Goal: Complete application form

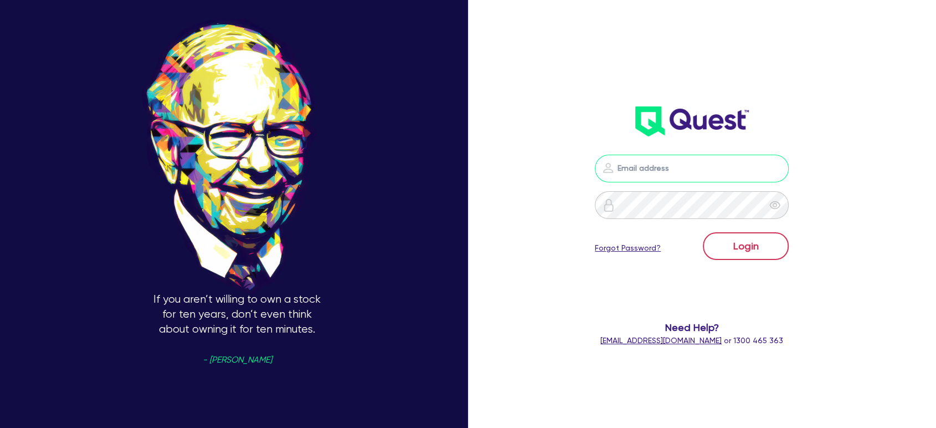
type input "[EMAIL_ADDRESS][PERSON_NAME][DOMAIN_NAME]"
click at [739, 240] on button "Login" at bounding box center [746, 246] width 86 height 28
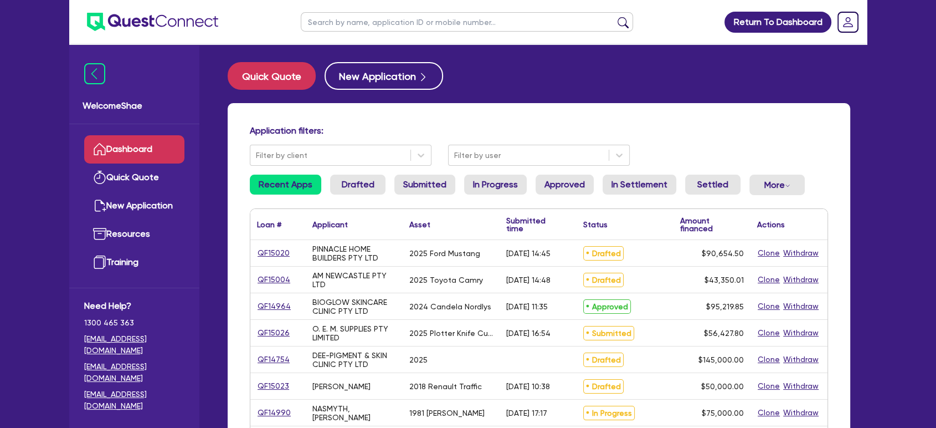
click at [350, 18] on input "text" at bounding box center [467, 21] width 332 height 19
paste input "QF15020"
type input "QF15020"
click at [614, 17] on button "submit" at bounding box center [623, 25] width 18 height 16
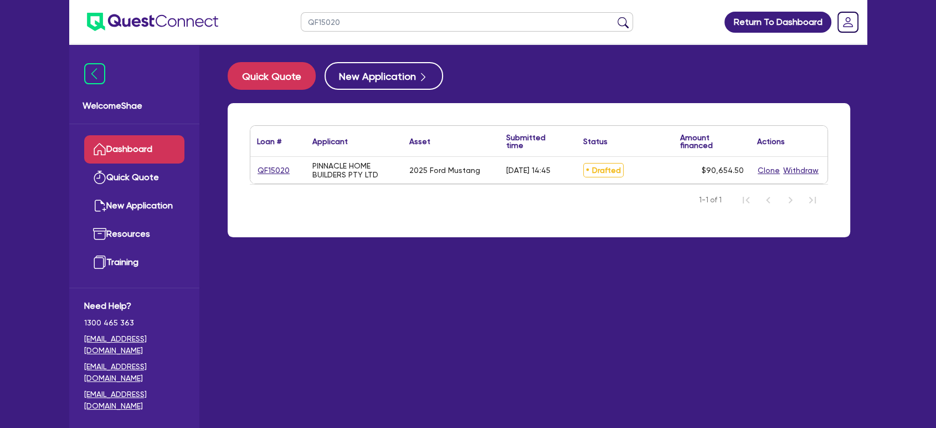
click at [877, 283] on div "QF15020 Return To Dashboard Edit Profile Logout Welcome Shae Dashboard Quick Qu…" at bounding box center [468, 236] width 936 height 472
click at [271, 168] on link "QF15020" at bounding box center [273, 170] width 33 height 13
select select "CARS_AND_LIGHT_TRUCKS"
select select "PASSENGER_VEHICLES"
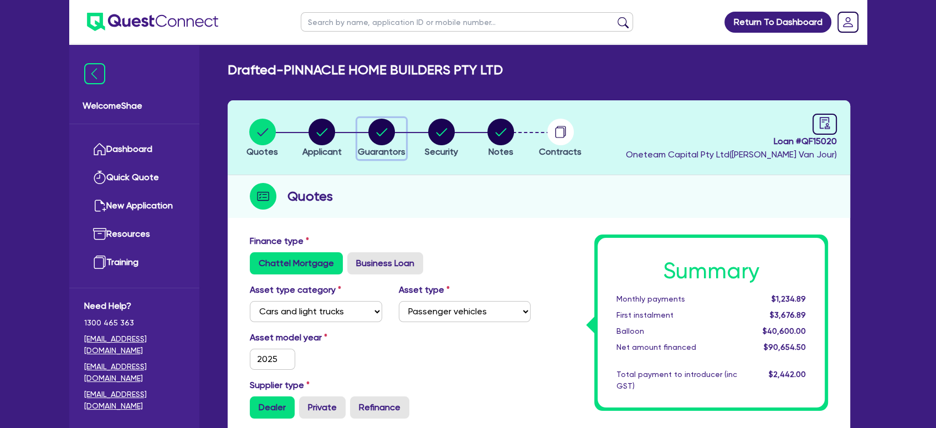
click at [381, 131] on circle "button" at bounding box center [381, 132] width 27 height 27
select select "MR"
select select "MARRIED"
select select "CASH"
select select "PROPERTY"
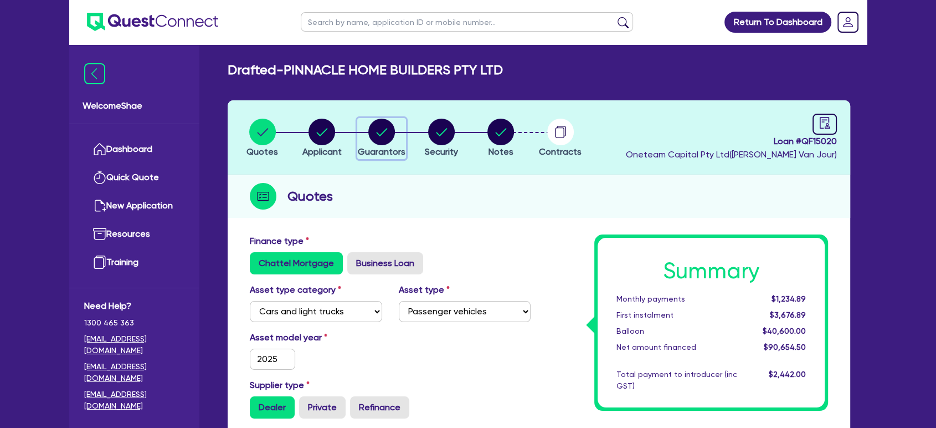
select select "MORTGAGE"
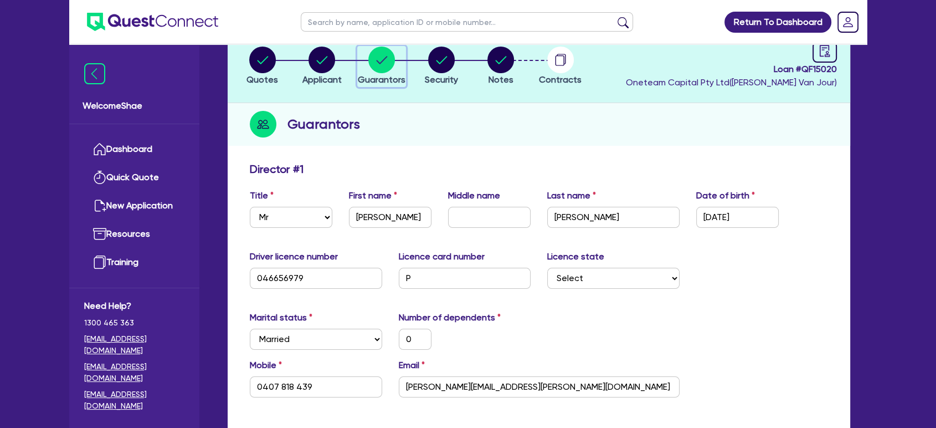
scroll to position [185, 0]
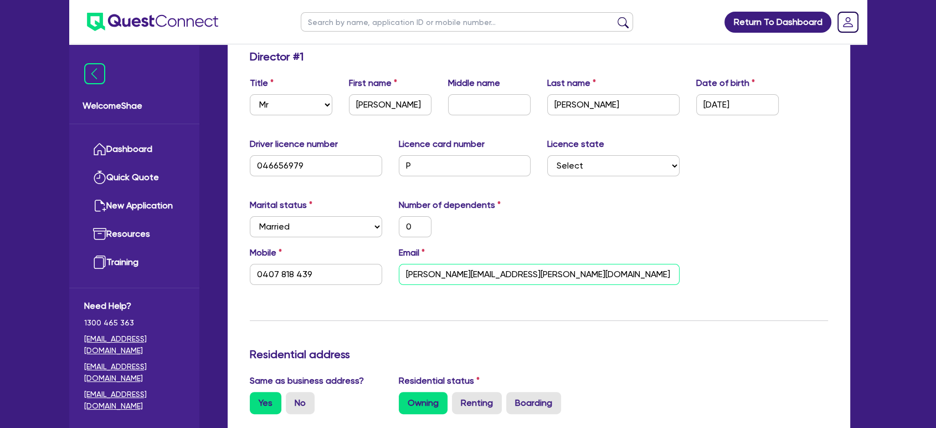
click at [429, 278] on input "[PERSON_NAME][EMAIL_ADDRESS][PERSON_NAME][DOMAIN_NAME]" at bounding box center [539, 274] width 281 height 21
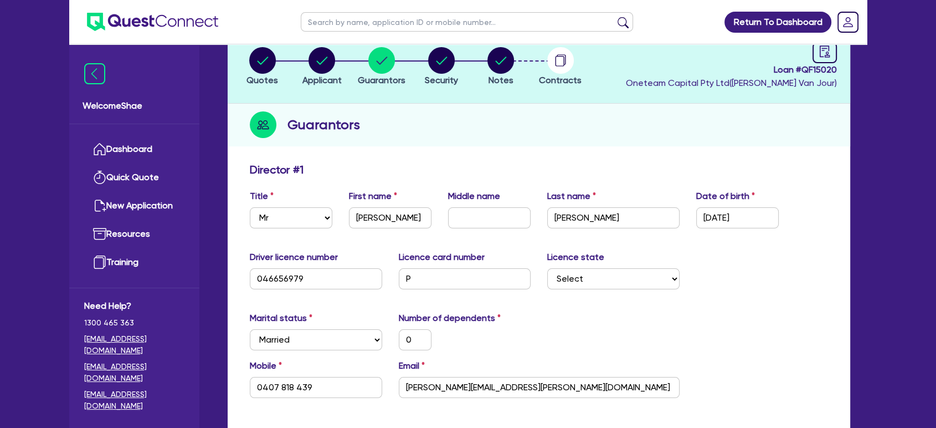
scroll to position [0, 0]
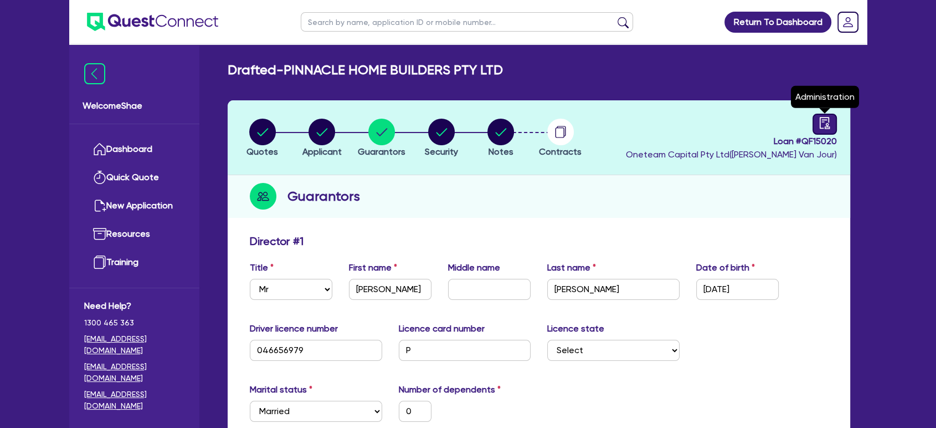
click at [834, 123] on link at bounding box center [825, 124] width 24 height 21
select select "DRAFTED_AMENDED"
select select "Plenti"
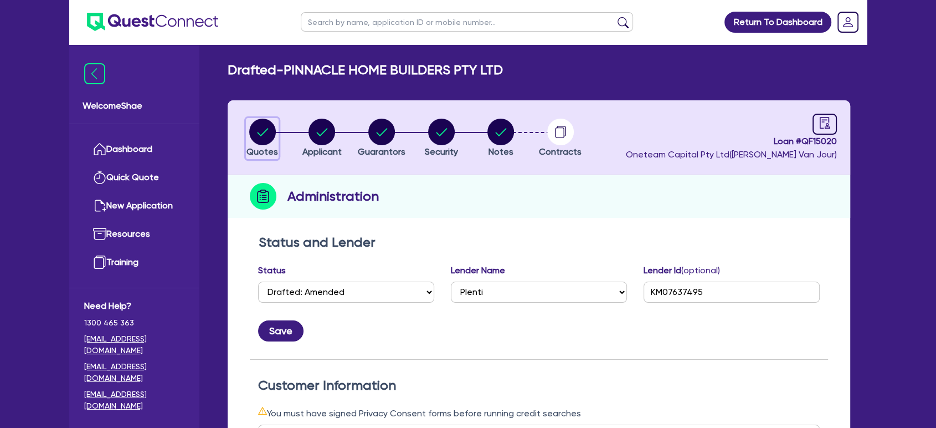
click at [258, 132] on icon "button" at bounding box center [262, 132] width 11 height 8
select select "CARS_AND_LIGHT_TRUCKS"
select select "PASSENGER_VEHICLES"
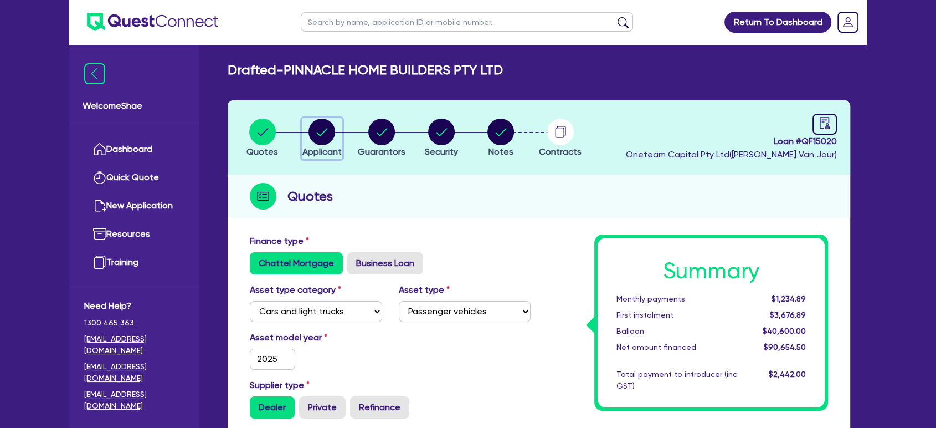
click at [320, 128] on circle "button" at bounding box center [322, 132] width 27 height 27
select select "COMPANY"
select select "BUILDING_CONSTRUCTION"
select select "TRADES_SERVICES_CONSUMERS"
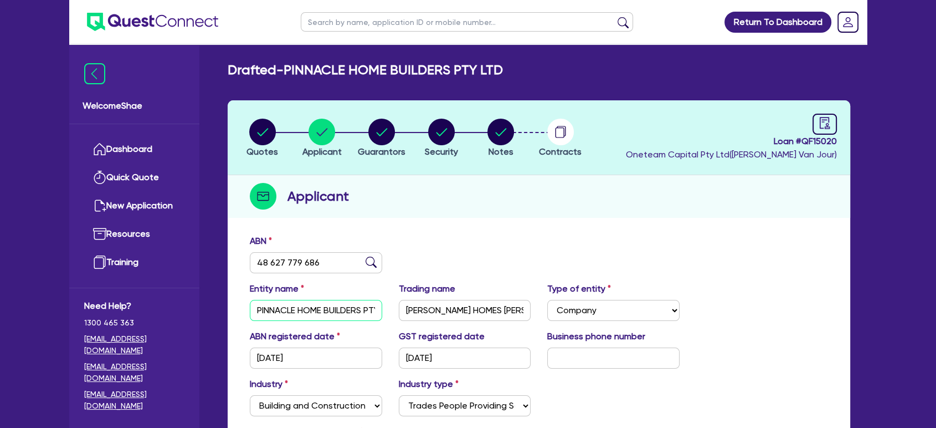
click at [305, 308] on input "PINNACLE HOME BUILDERS PTY LTD" at bounding box center [316, 310] width 132 height 21
click at [477, 311] on input "[PERSON_NAME] HOMES [PERSON_NAME]" at bounding box center [465, 310] width 132 height 21
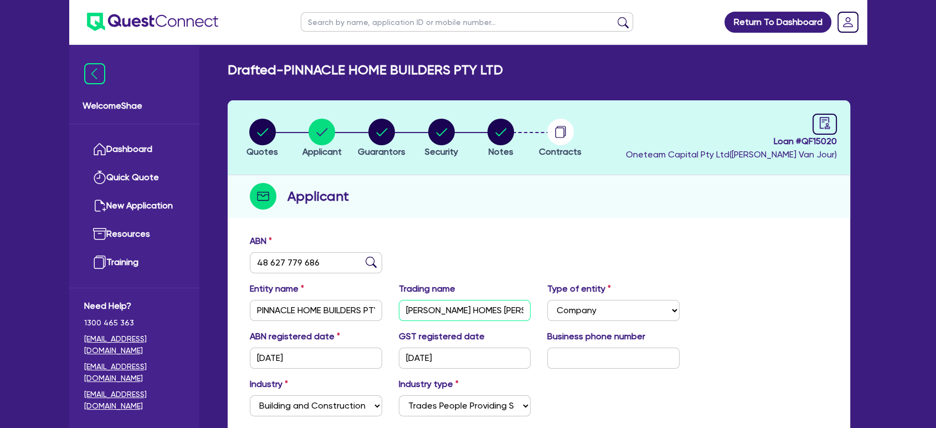
click at [477, 311] on input "[PERSON_NAME] HOMES [PERSON_NAME]" at bounding box center [465, 310] width 132 height 21
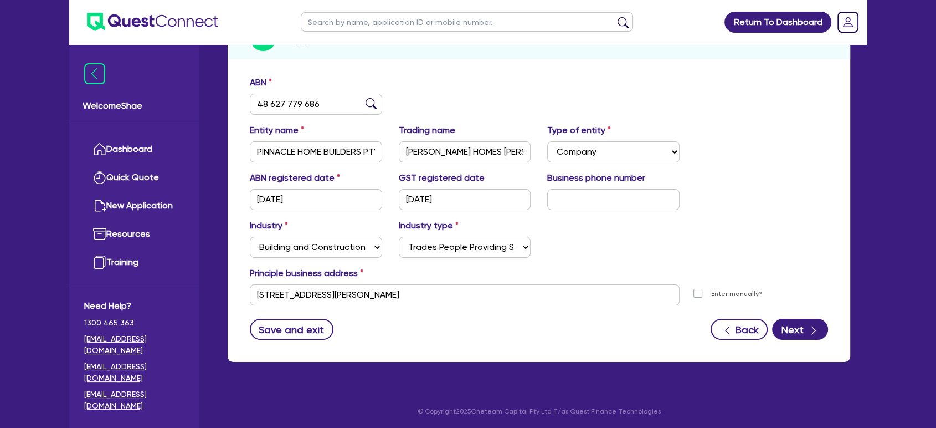
scroll to position [159, 0]
click at [386, 291] on input "[STREET_ADDRESS][PERSON_NAME]" at bounding box center [465, 294] width 430 height 21
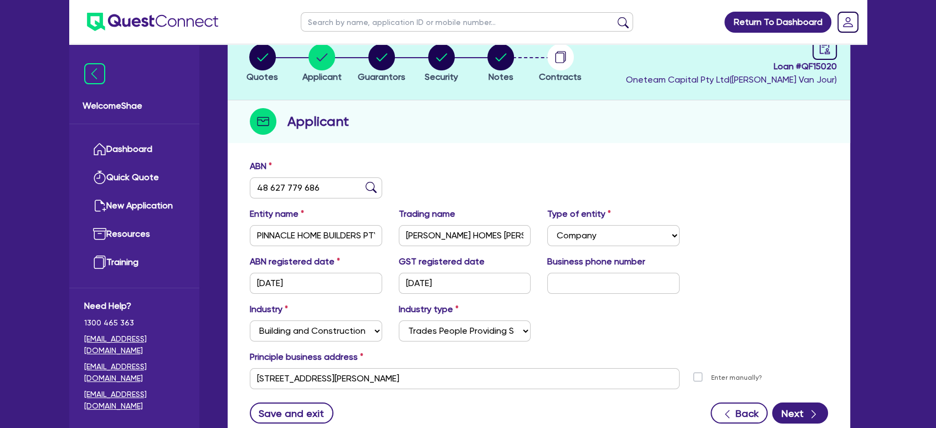
scroll to position [0, 0]
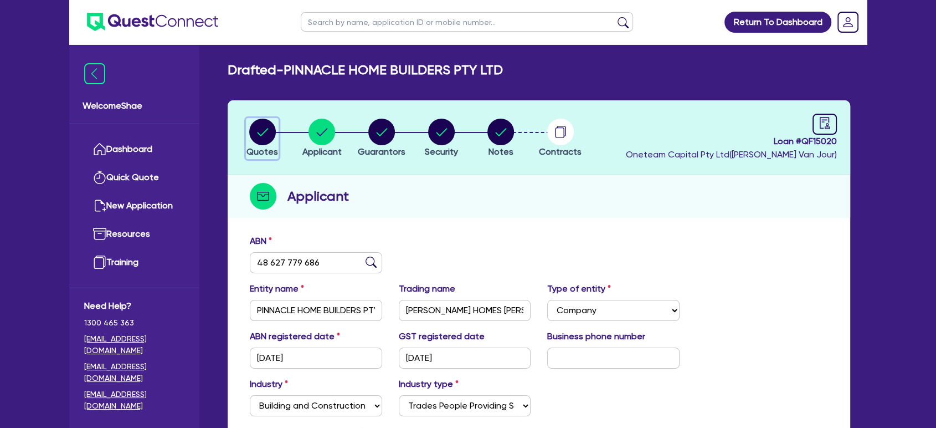
drag, startPoint x: 269, startPoint y: 132, endPoint x: 295, endPoint y: 142, distance: 28.4
click at [268, 132] on circle "button" at bounding box center [262, 132] width 27 height 27
select select "CARS_AND_LIGHT_TRUCKS"
select select "PASSENGER_VEHICLES"
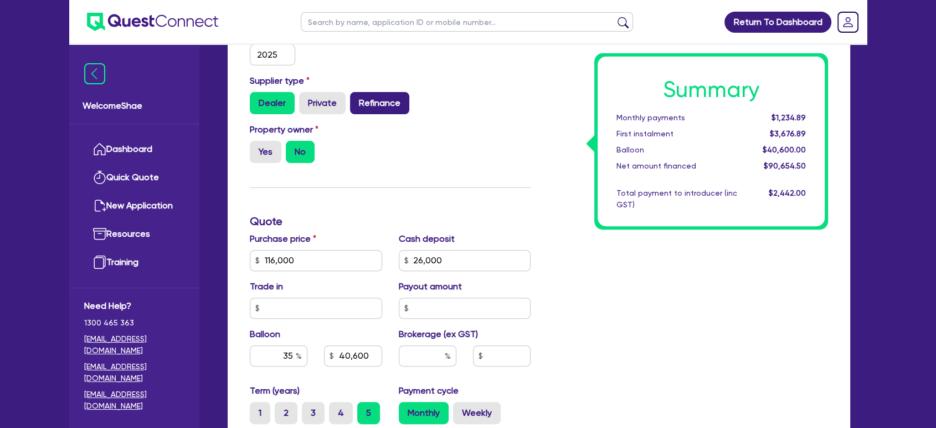
scroll to position [369, 0]
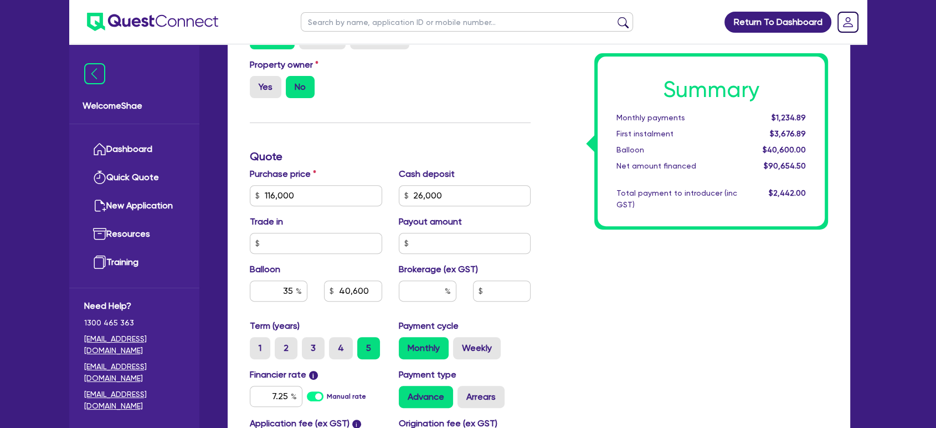
click at [609, 309] on div "Summary Monthly payments $1,234.89 First instalment $3,676.89 Balloon $40,600.0…" at bounding box center [688, 189] width 298 height 648
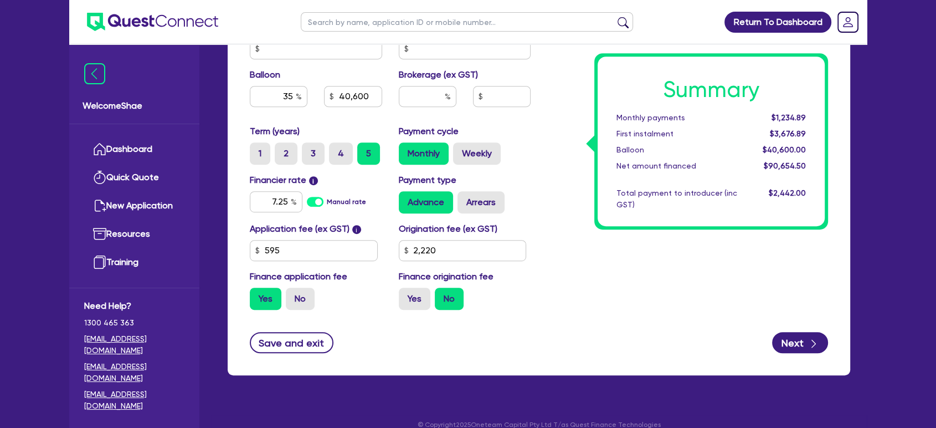
scroll to position [577, 0]
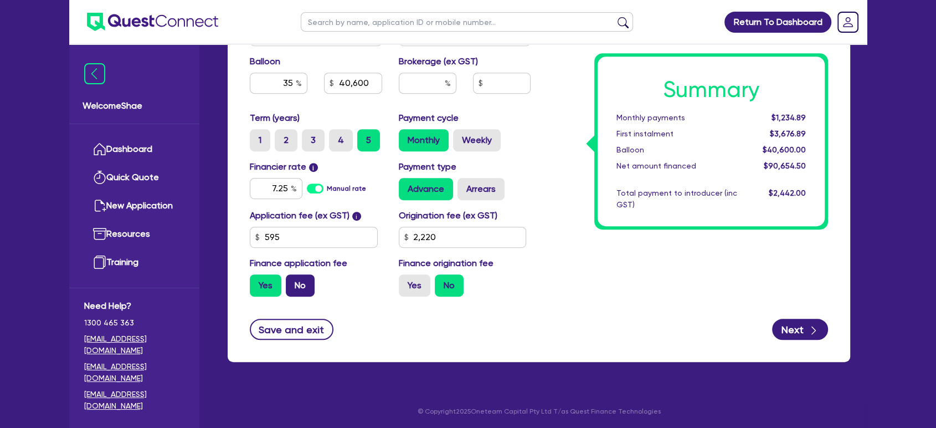
click at [302, 278] on label "No" at bounding box center [300, 285] width 29 height 22
click at [293, 278] on input "No" at bounding box center [289, 277] width 7 height 7
radio input "true"
type input "116,000"
type input "26,000"
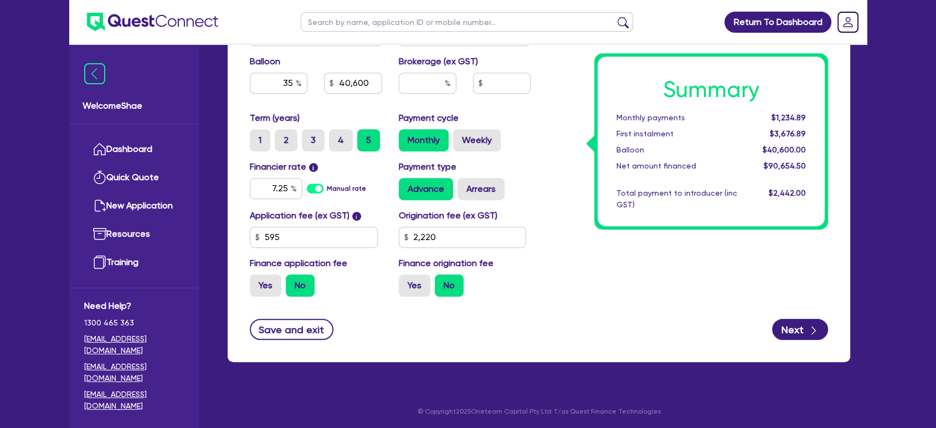
type input "40,600"
type input "2,220"
type input "116,000"
type input "26,000"
type input "40,600"
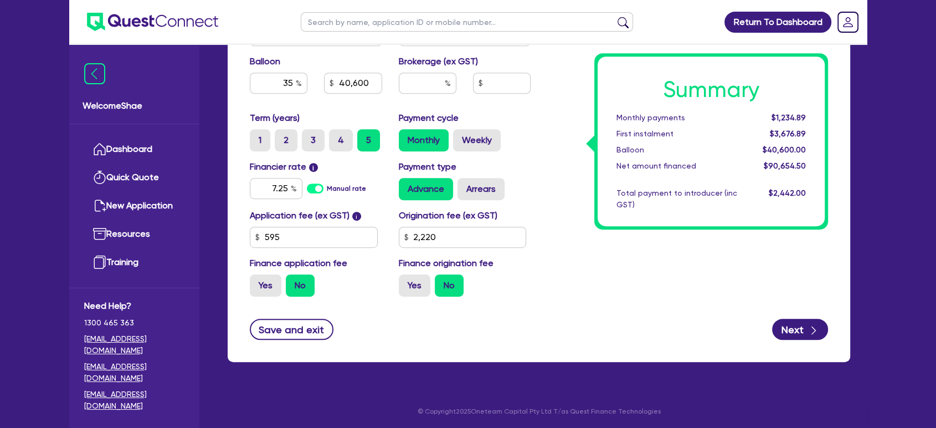
type input "2,220"
click at [340, 21] on input "text" at bounding box center [467, 21] width 332 height 19
paste input "[PERSON_NAME]"
type input "[PERSON_NAME]"
click button "submit" at bounding box center [623, 25] width 18 height 16
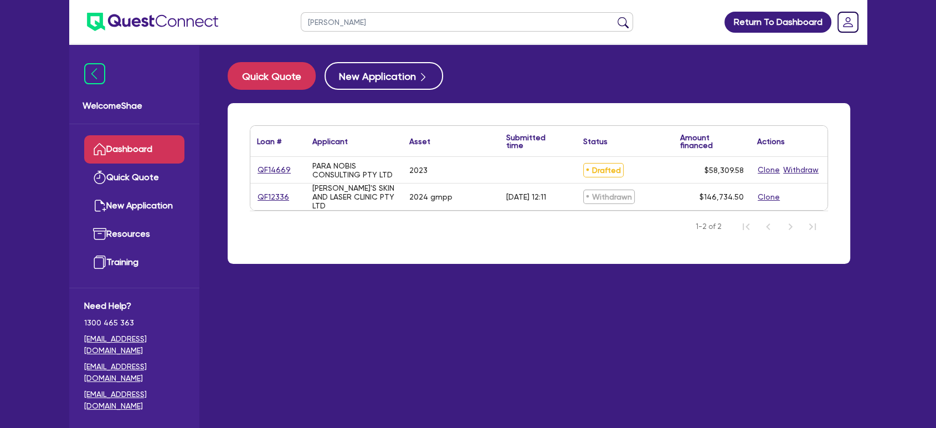
select select "CARS_AND_LIGHT_TRUCKS"
select select "PASSENGER_VEHICLES"
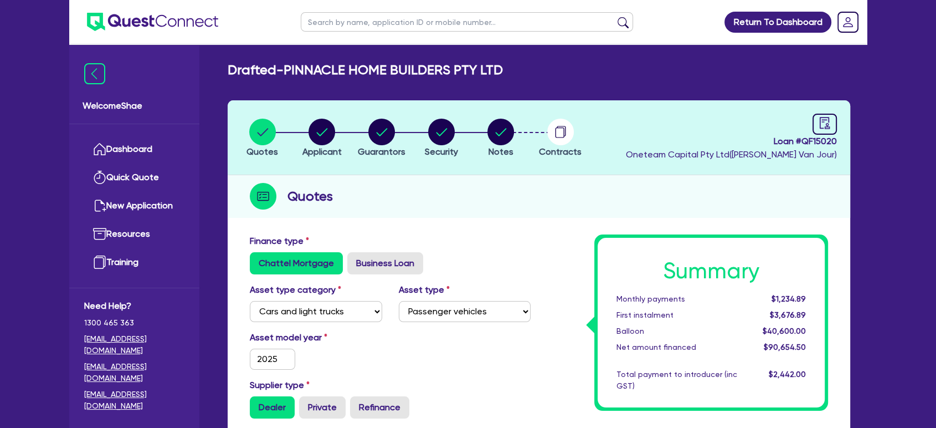
click at [344, 20] on input "text" at bounding box center [467, 21] width 332 height 19
paste input "[PERSON_NAME]"
type input "[PERSON_NAME]"
click button "submit" at bounding box center [623, 25] width 18 height 16
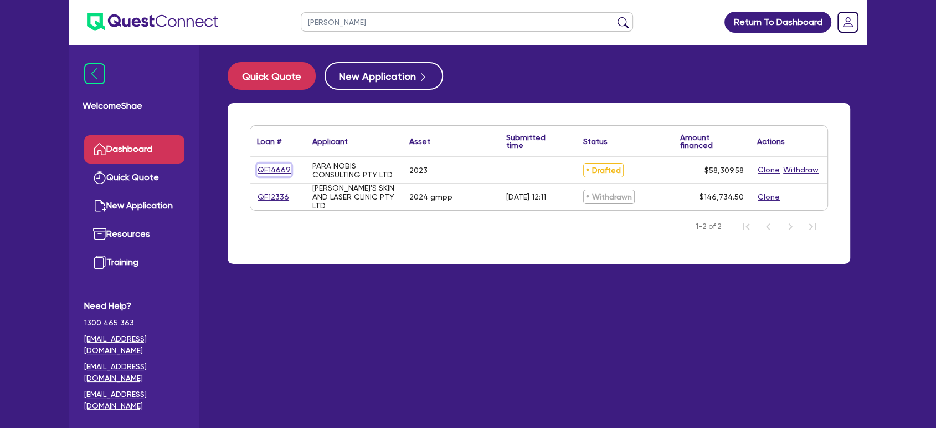
click at [276, 168] on link "QF14669" at bounding box center [274, 169] width 34 height 13
select select "CARS_AND_LIGHT_TRUCKS"
select select "PASSENGER_VEHICLES"
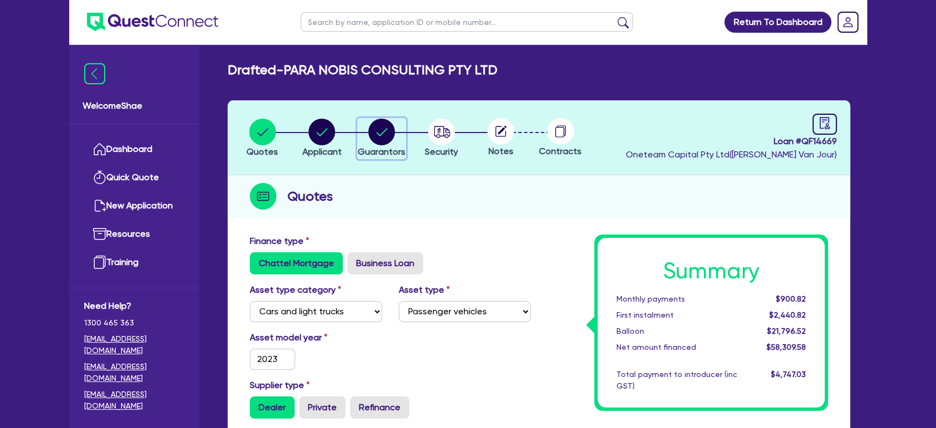
click at [379, 131] on circle "button" at bounding box center [381, 132] width 27 height 27
select select "MR"
select select "QLD"
select select "DE_FACTO"
select select "PROPERTY"
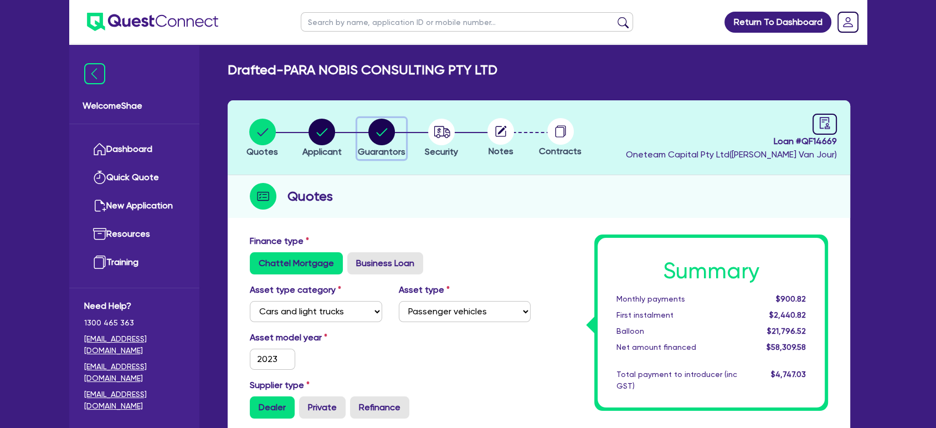
select select "CASH"
select select "HOUSEHOLD_PERSONAL"
select select "MORTGAGE"
